Goal: Register for event/course

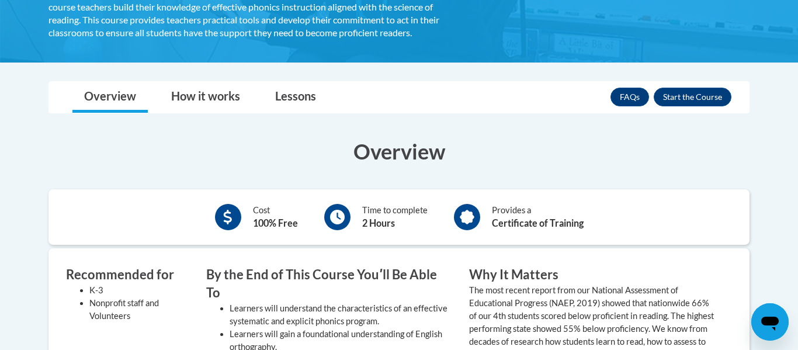
scroll to position [264, 0]
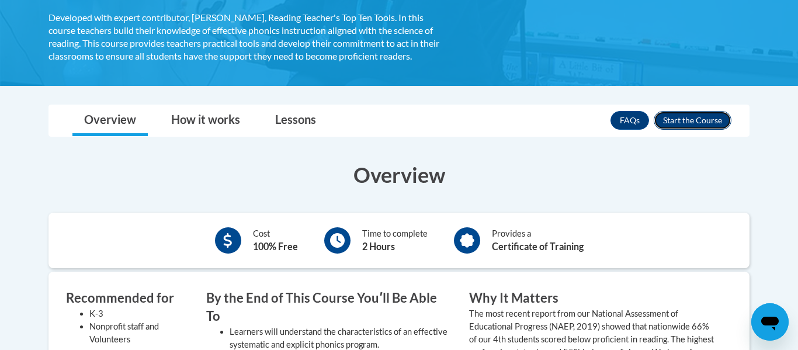
click at [694, 122] on button "Enroll" at bounding box center [693, 120] width 78 height 19
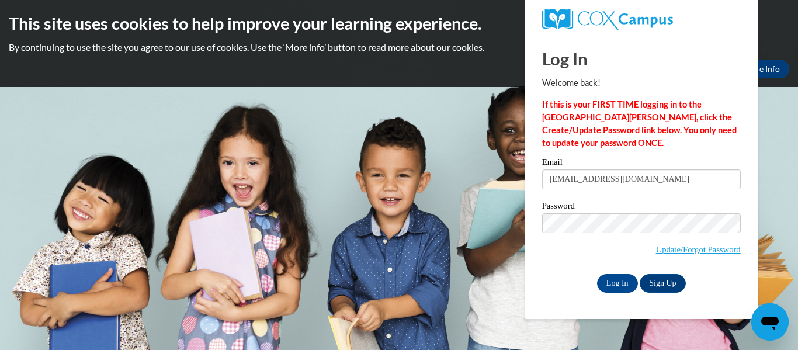
type input "[EMAIL_ADDRESS][DOMAIN_NAME]"
click at [660, 281] on link "Sign Up" at bounding box center [663, 283] width 46 height 19
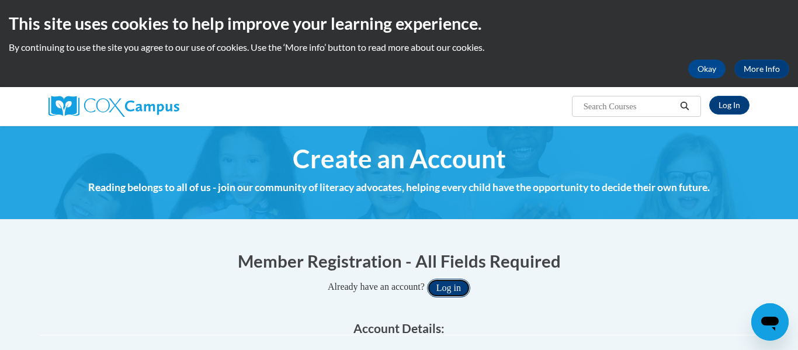
click at [451, 287] on button "Log in" at bounding box center [448, 288] width 43 height 19
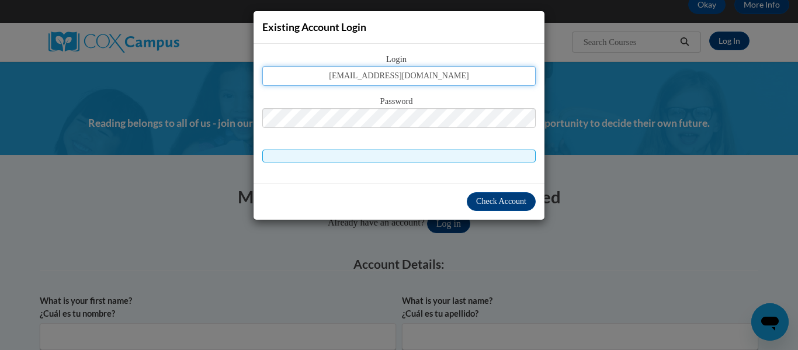
type input "[EMAIL_ADDRESS][DOMAIN_NAME]"
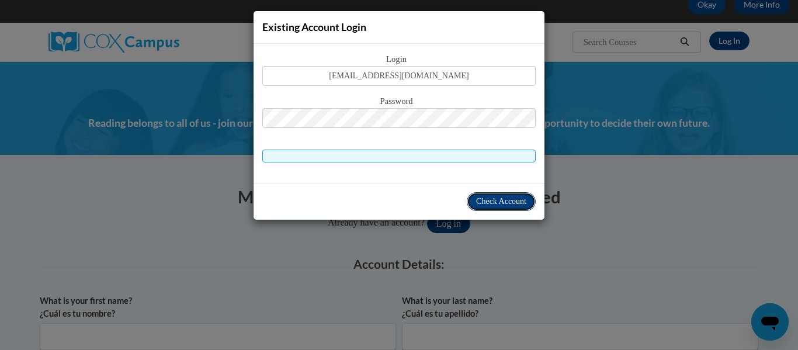
click at [490, 194] on button "Check Account" at bounding box center [501, 201] width 69 height 19
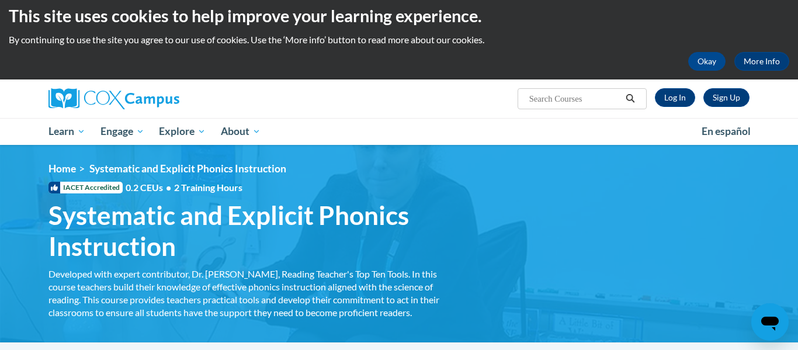
scroll to position [4, 0]
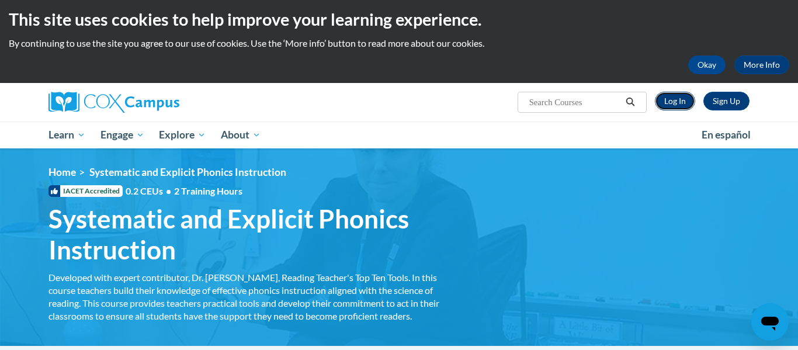
click at [669, 105] on link "Log In" at bounding box center [675, 101] width 40 height 19
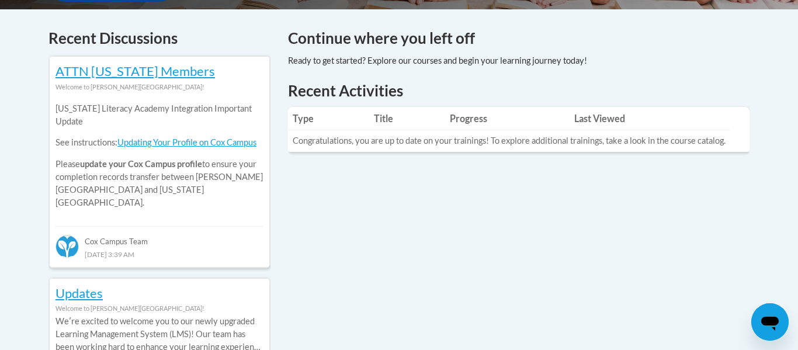
scroll to position [489, 0]
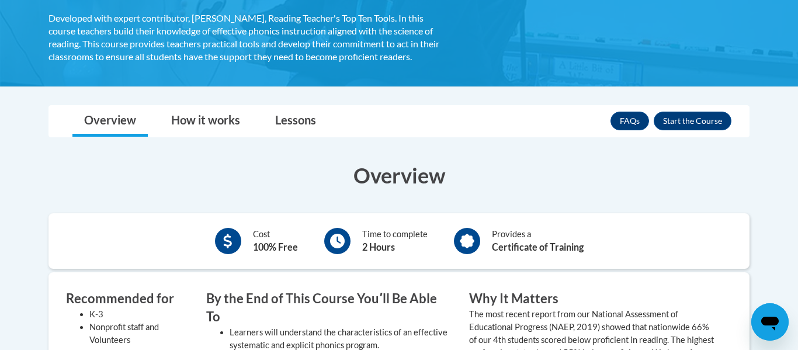
scroll to position [262, 0]
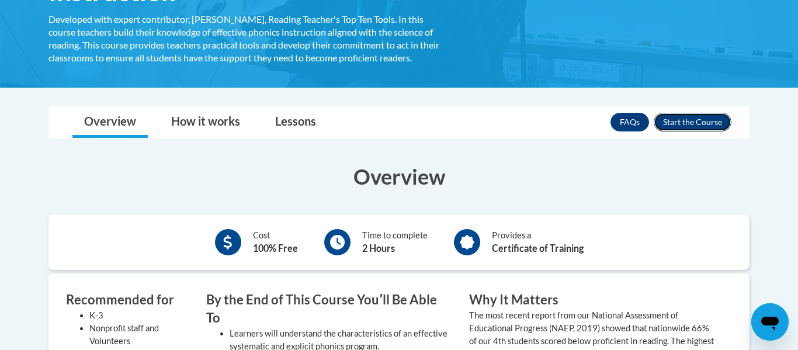
click at [688, 123] on button "Enroll" at bounding box center [693, 122] width 78 height 19
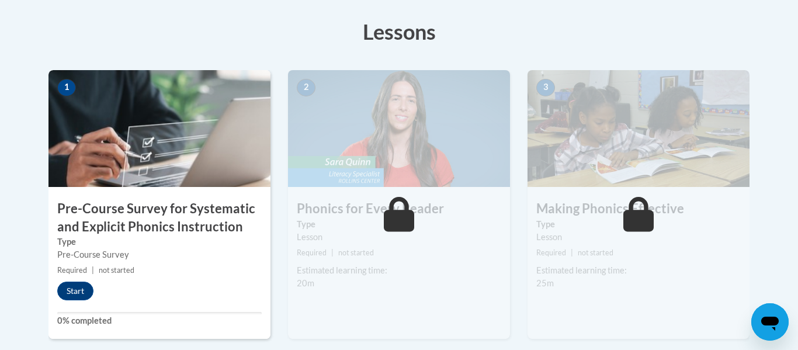
scroll to position [324, 0]
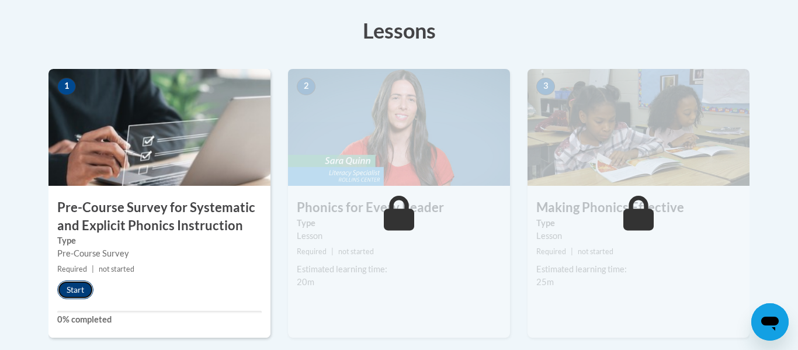
click at [71, 289] on button "Start" at bounding box center [75, 290] width 36 height 19
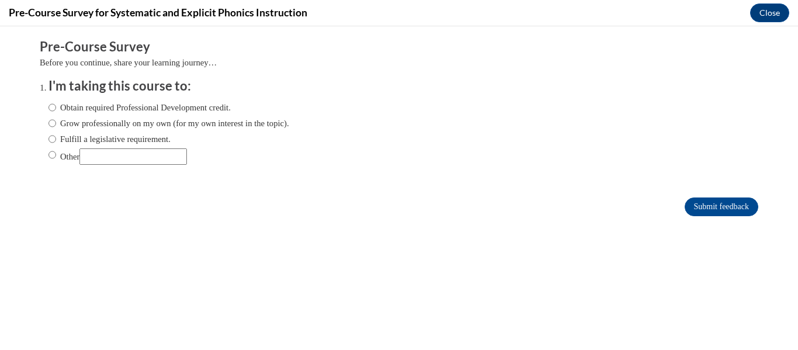
scroll to position [0, 0]
click at [162, 112] on label "Obtain required Professional Development credit." at bounding box center [140, 107] width 182 height 13
click at [56, 112] on input "Obtain required Professional Development credit." at bounding box center [53, 107] width 8 height 13
radio input "true"
click at [691, 205] on input "Submit feedback" at bounding box center [722, 207] width 74 height 19
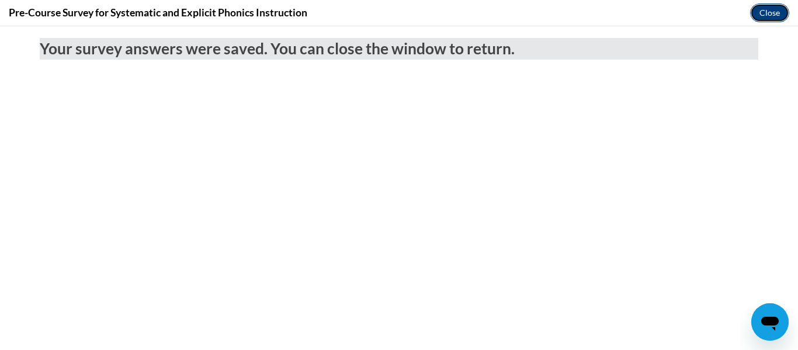
click at [763, 16] on button "Close" at bounding box center [769, 13] width 39 height 19
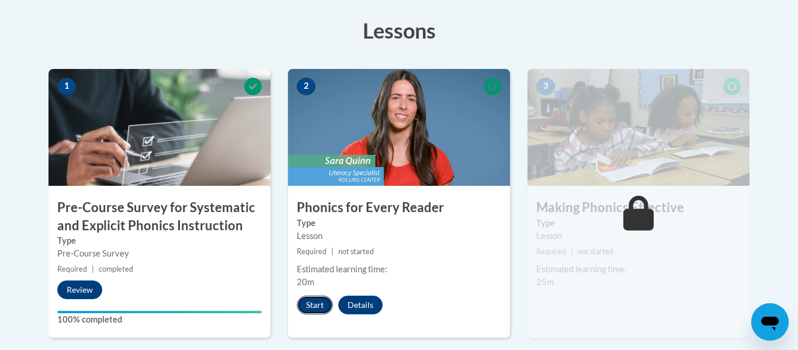
click at [311, 305] on button "Start" at bounding box center [315, 305] width 36 height 19
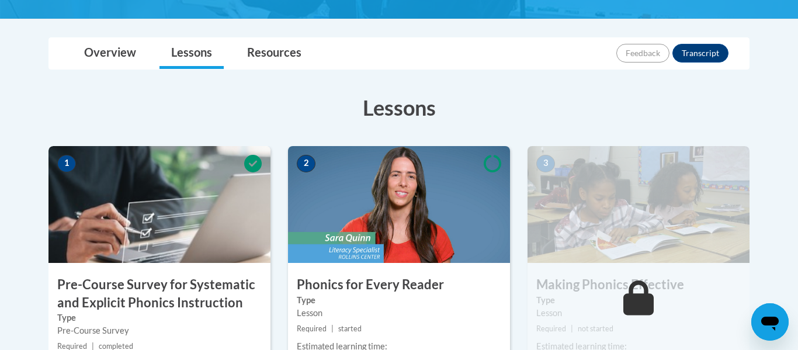
scroll to position [282, 0]
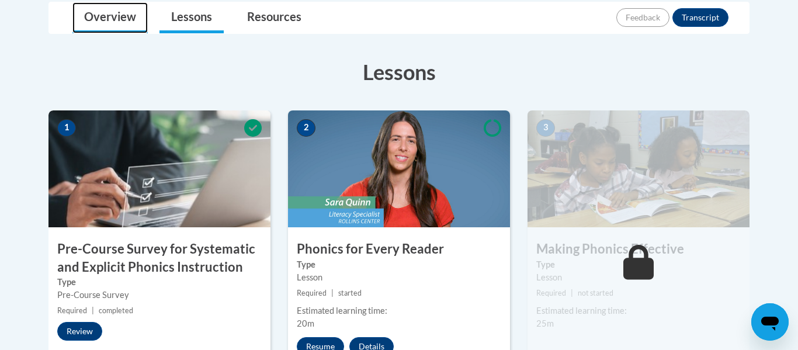
click at [119, 15] on link "Overview" at bounding box center [109, 17] width 75 height 31
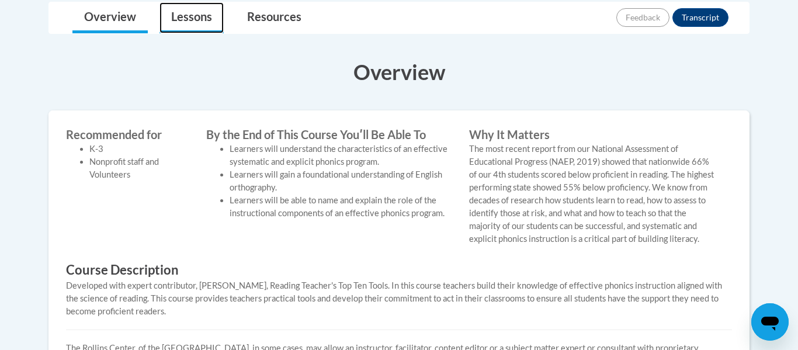
click at [199, 23] on link "Lessons" at bounding box center [192, 17] width 64 height 31
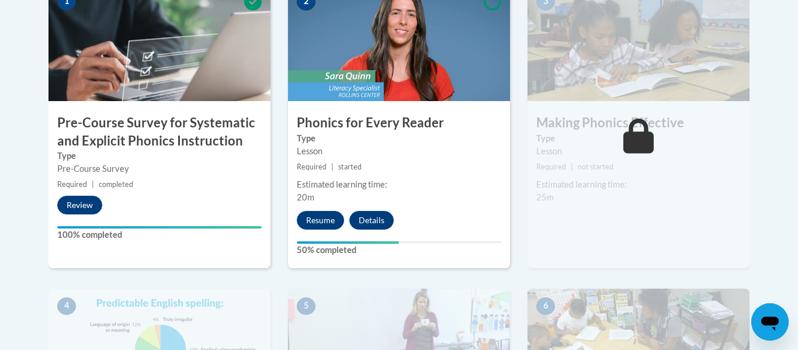
scroll to position [434, 0]
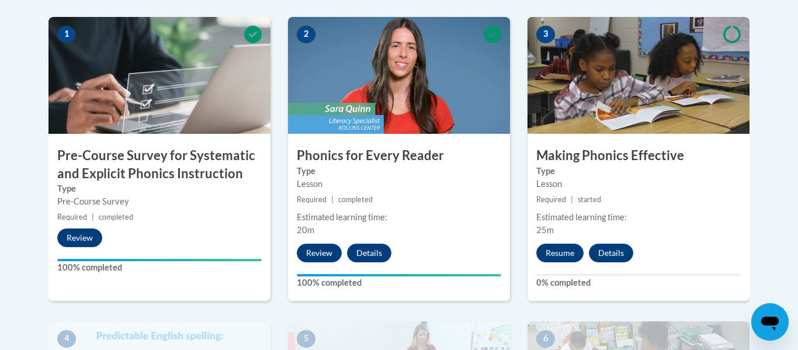
scroll to position [383, 0]
